Goal: Find contact information: Find contact information

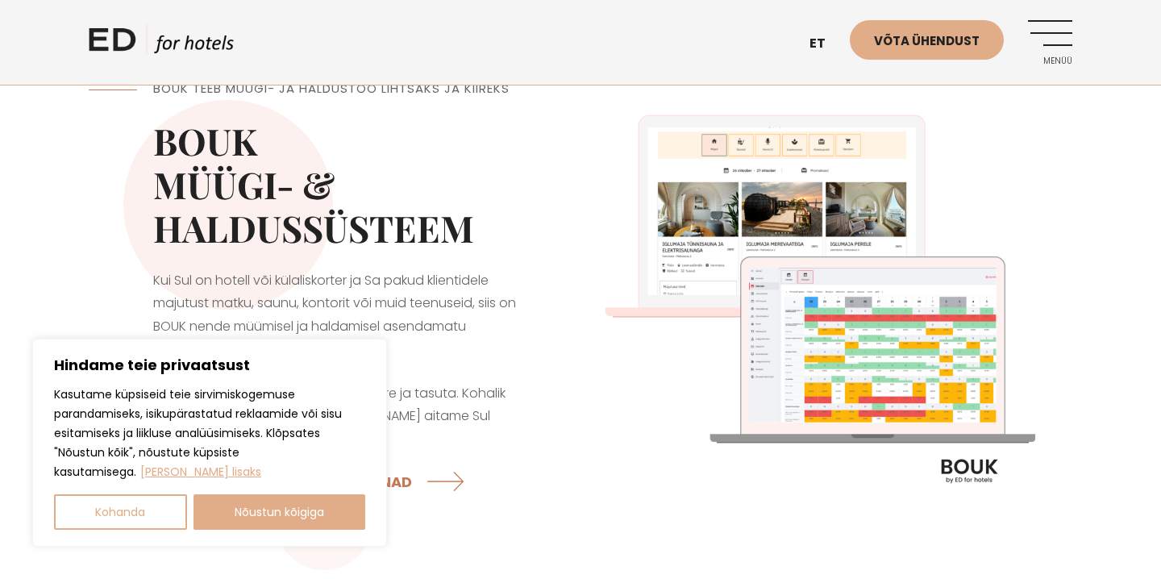
scroll to position [26, 0]
click at [300, 525] on button "Nõustun kõigiga" at bounding box center [280, 511] width 173 height 35
checkbox input "true"
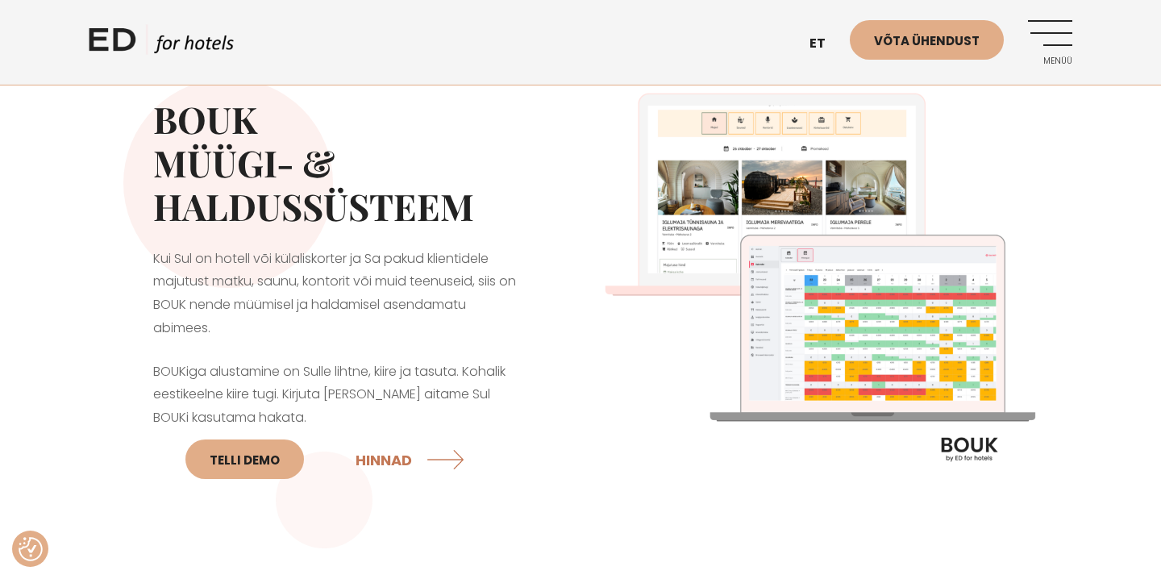
scroll to position [48, 0]
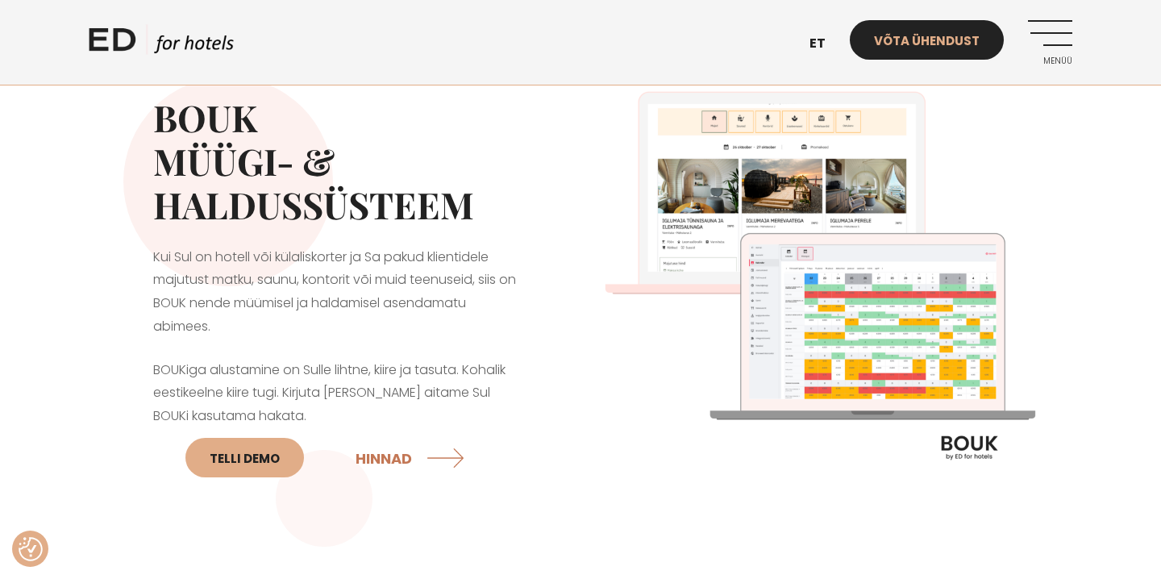
click at [960, 45] on link "Võta ühendust" at bounding box center [927, 40] width 154 height 40
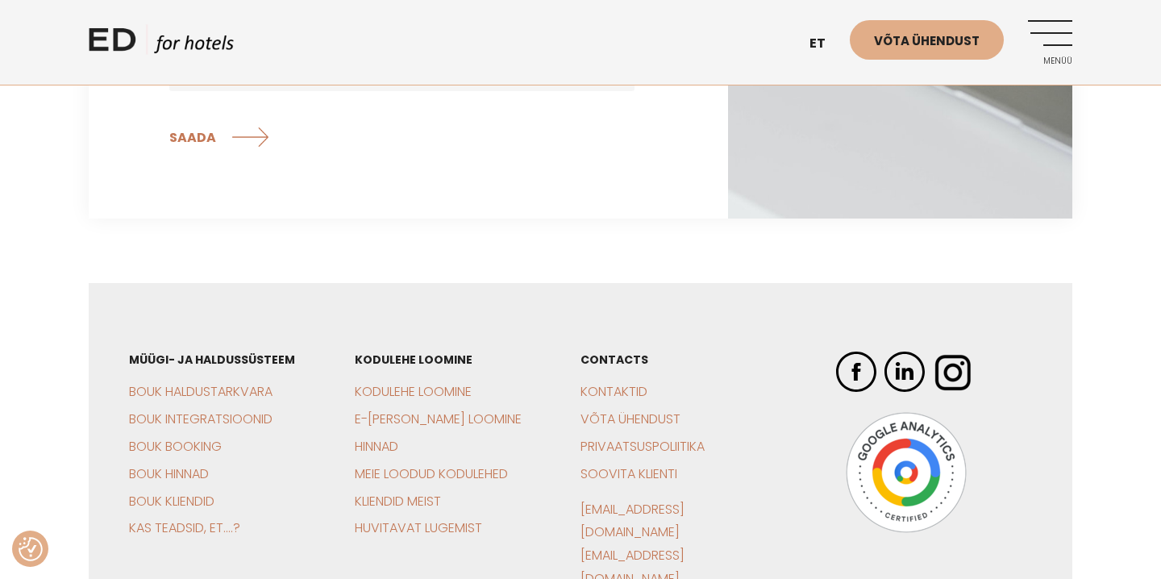
scroll to position [598, 0]
click at [622, 386] on link "Kontaktid" at bounding box center [614, 391] width 67 height 19
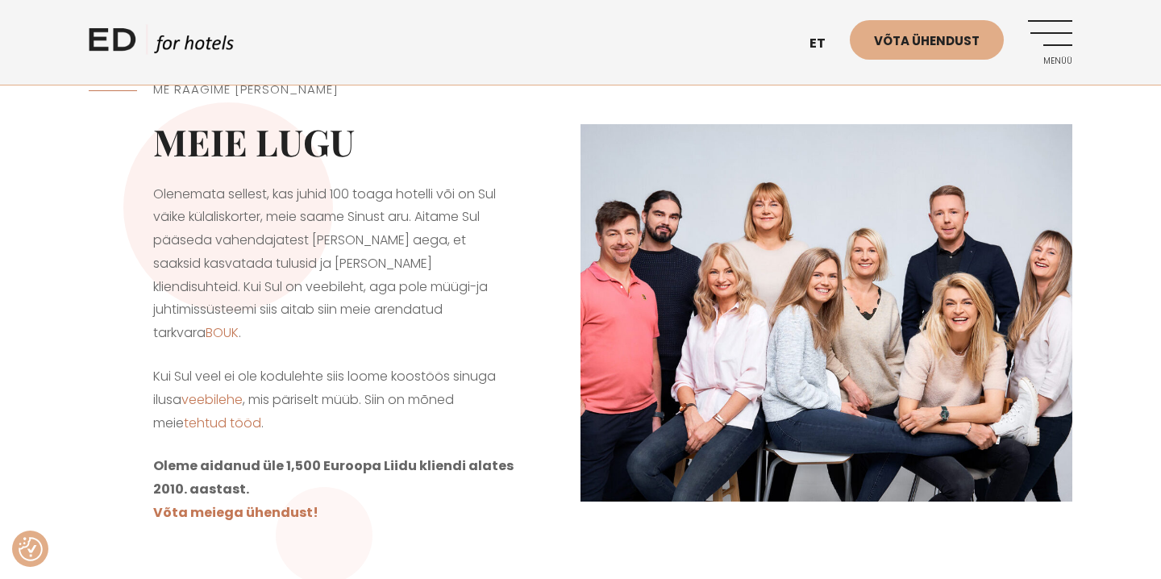
scroll to position [54, 0]
